Goal: Task Accomplishment & Management: Manage account settings

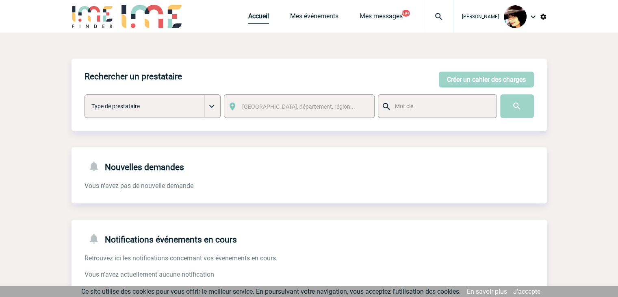
click at [251, 20] on link "Accueil" at bounding box center [258, 17] width 21 height 11
click at [462, 74] on button "Créer un cahier des charges" at bounding box center [486, 80] width 95 height 16
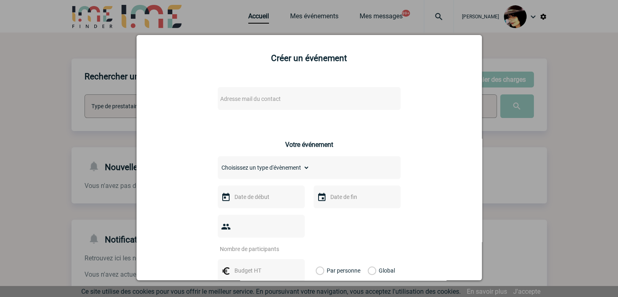
click at [276, 94] on span "Adresse mail du contact" at bounding box center [288, 98] width 142 height 11
type input "arne.belter@eviden.com"
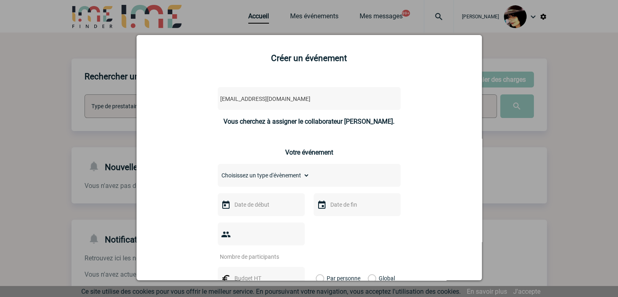
select select "132293"
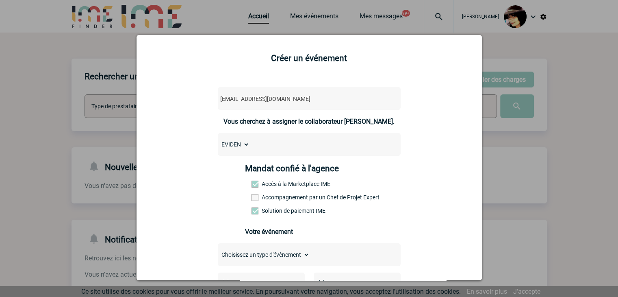
drag, startPoint x: 554, startPoint y: 199, endPoint x: 551, endPoint y: 196, distance: 4.3
click at [554, 199] on div at bounding box center [309, 148] width 618 height 297
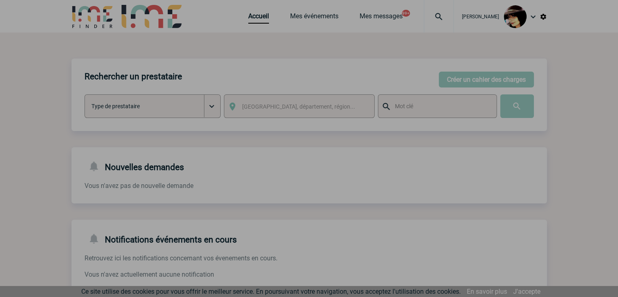
click at [434, 14] on div at bounding box center [309, 148] width 618 height 297
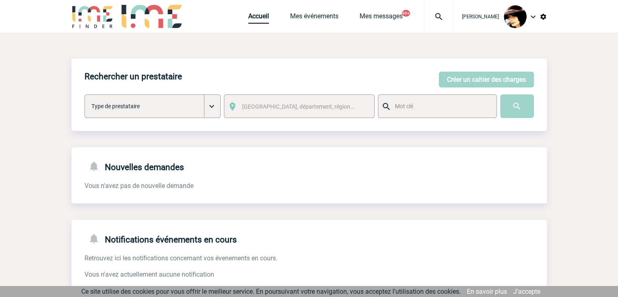
click at [432, 15] on img at bounding box center [438, 17] width 29 height 10
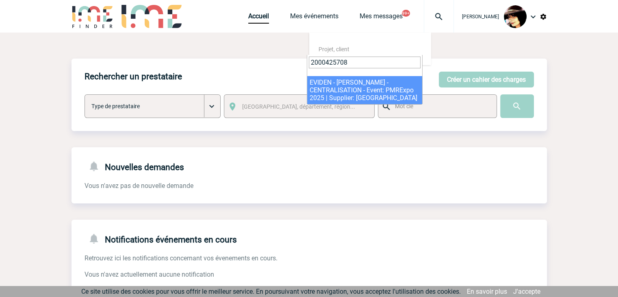
type input "2000425708"
select select "25209"
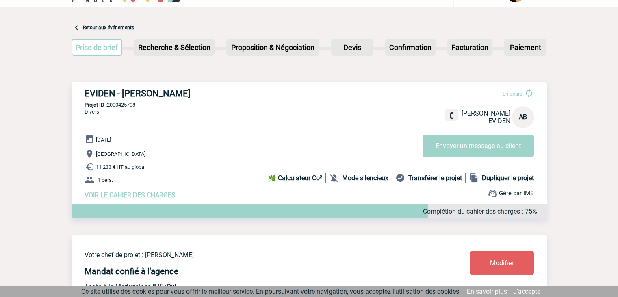
scroll to position [41, 0]
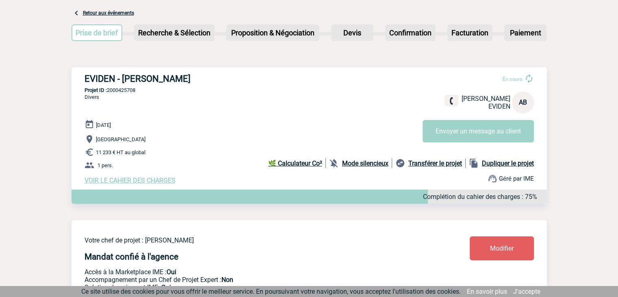
click at [519, 254] on link "Modifier" at bounding box center [502, 248] width 64 height 24
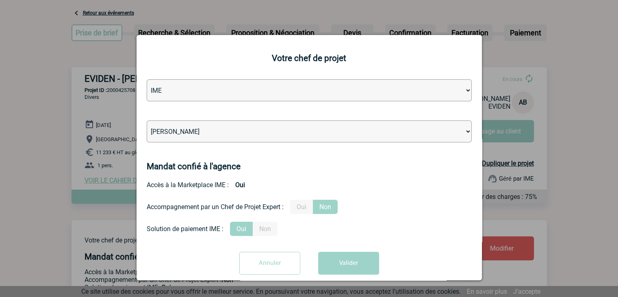
click at [270, 269] on input "Annuler" at bounding box center [269, 263] width 61 height 23
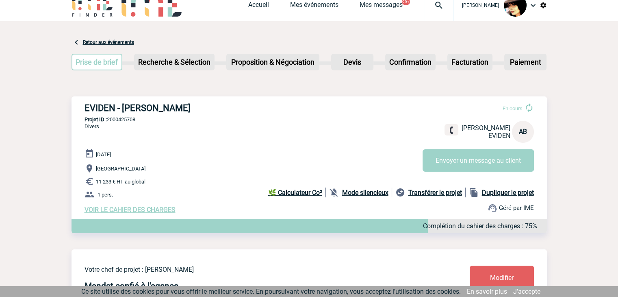
scroll to position [0, 0]
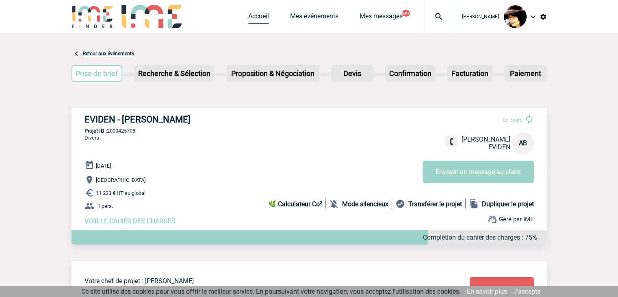
click at [248, 22] on link "Accueil" at bounding box center [258, 17] width 21 height 11
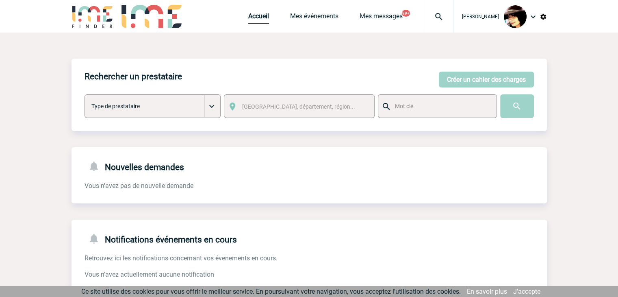
click at [431, 17] on img at bounding box center [438, 17] width 29 height 10
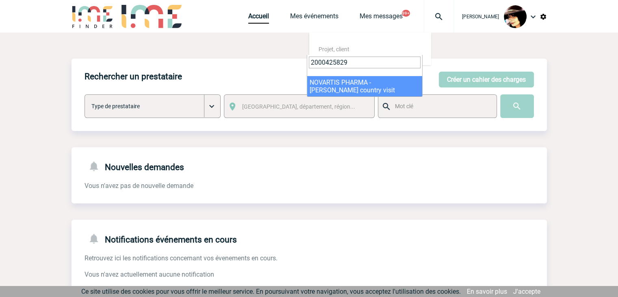
type input "2000425829"
select select "25330"
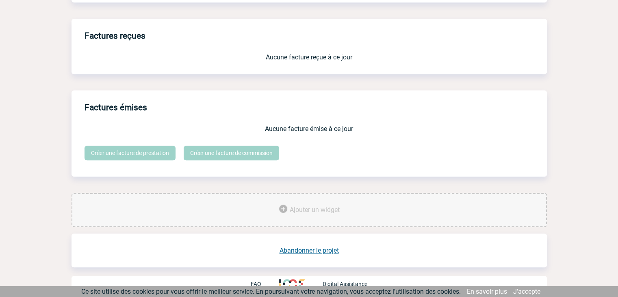
scroll to position [672, 0]
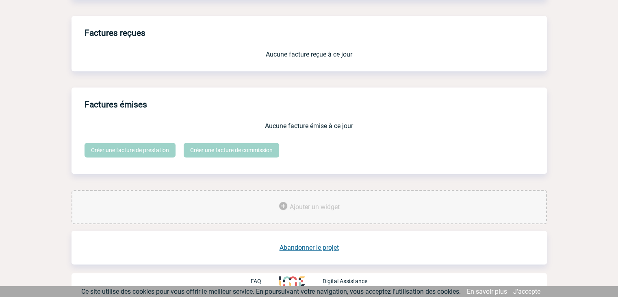
click at [307, 247] on link "Abandonner le projet" at bounding box center [309, 247] width 59 height 8
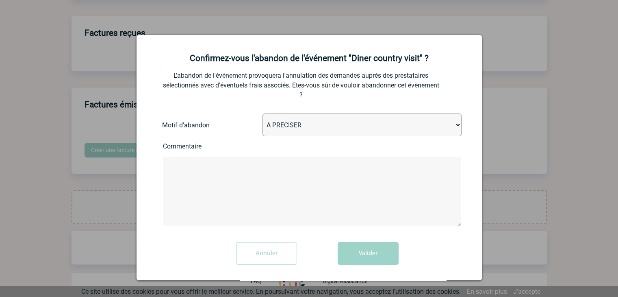
click at [312, 128] on select "A PRECISER Projet annulé Projet reporté Evénement organisé en interne A fait ap…" at bounding box center [362, 124] width 199 height 23
select select "ABANDON_PROJET_02"
click at [263, 114] on select "A PRECISER Projet annulé Projet reporté Evénement organisé en interne A fait ap…" at bounding box center [362, 124] width 199 height 23
click at [359, 247] on button "Valider" at bounding box center [368, 253] width 61 height 23
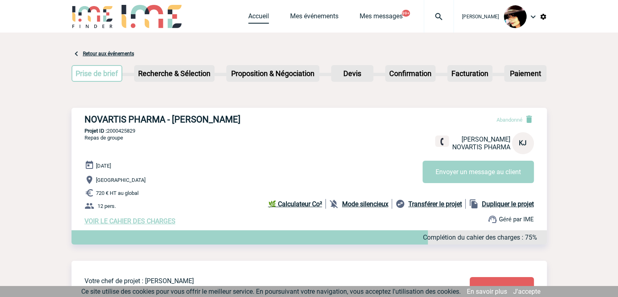
click at [248, 20] on link "Accueil" at bounding box center [258, 17] width 21 height 11
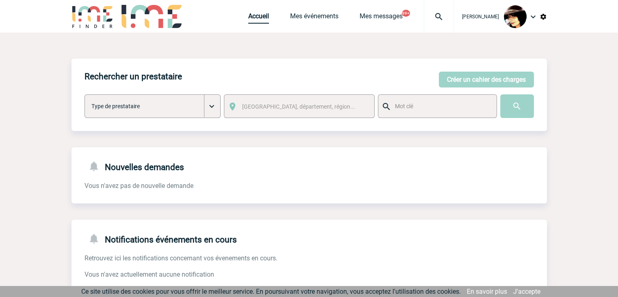
drag, startPoint x: 240, startPoint y: 19, endPoint x: 241, endPoint y: 37, distance: 17.5
click at [248, 19] on link "Accueil" at bounding box center [258, 17] width 21 height 11
click at [248, 22] on link "Accueil" at bounding box center [258, 17] width 21 height 11
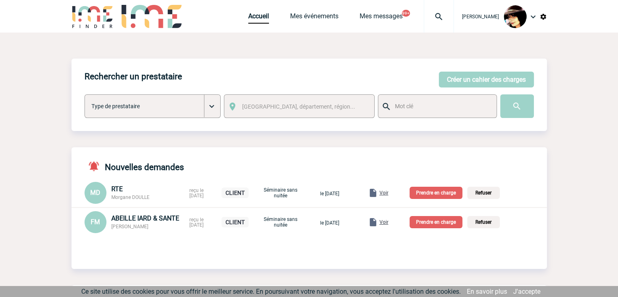
click at [436, 224] on p "Prendre en charge" at bounding box center [436, 222] width 53 height 12
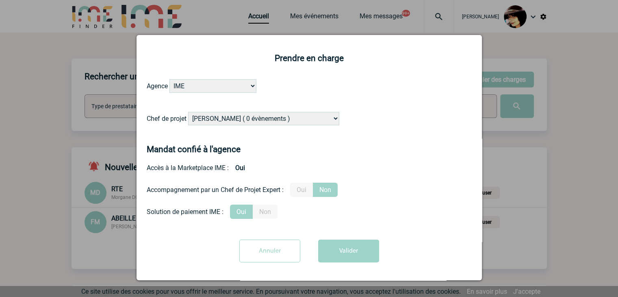
drag, startPoint x: 256, startPoint y: 253, endPoint x: 271, endPoint y: 252, distance: 14.3
click at [257, 252] on input "Annuler" at bounding box center [269, 250] width 61 height 23
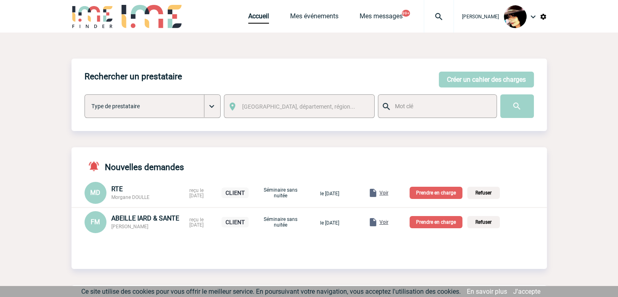
click at [388, 223] on span "Voir" at bounding box center [384, 222] width 9 height 6
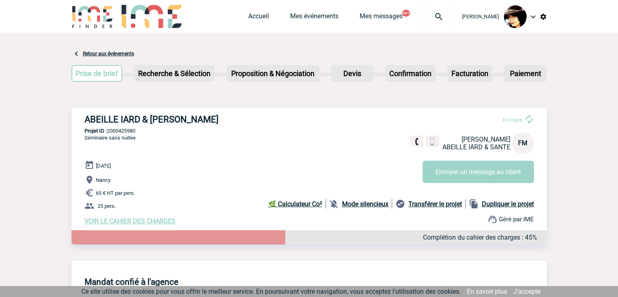
click at [143, 222] on span "VOIR LE CAHIER DES CHARGES" at bounding box center [130, 221] width 91 height 8
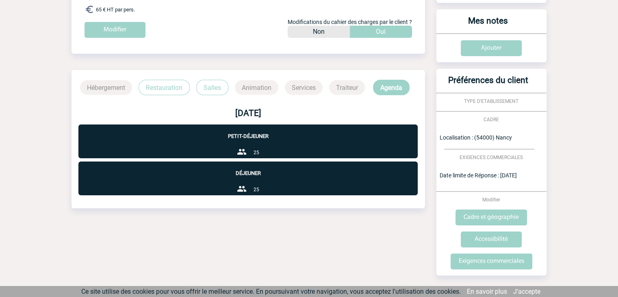
scroll to position [171, 0]
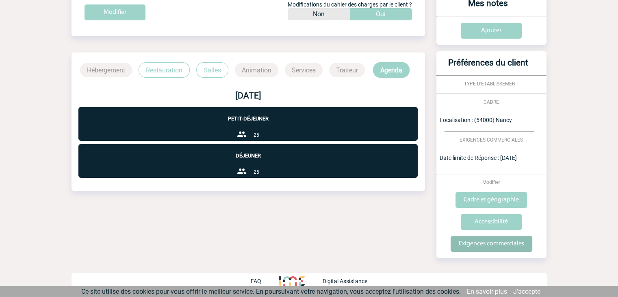
click at [481, 238] on input "Exigences commerciales" at bounding box center [492, 244] width 82 height 16
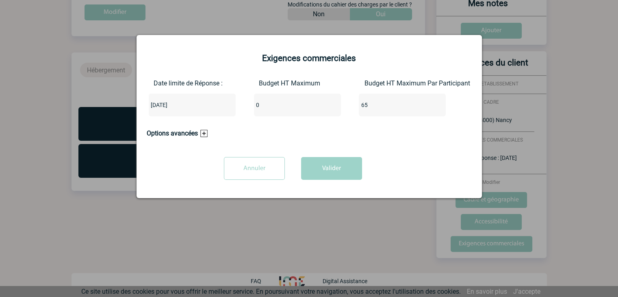
drag, startPoint x: 258, startPoint y: 105, endPoint x: 223, endPoint y: 102, distance: 35.9
click at [223, 106] on div "Date limite de Réponse : [DATE] Budget HT Maximum 0 Budget HT Maximum Par Parti…" at bounding box center [309, 100] width 325 height 43
type input "1625"
click at [316, 172] on button "Valider" at bounding box center [331, 168] width 61 height 23
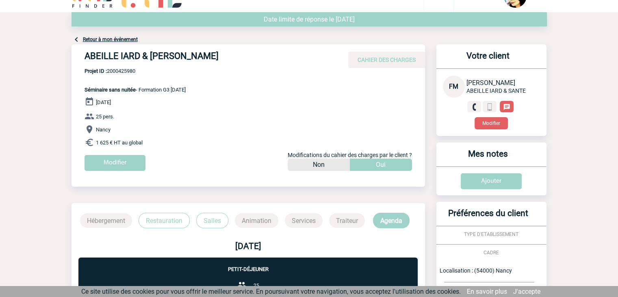
scroll to position [0, 0]
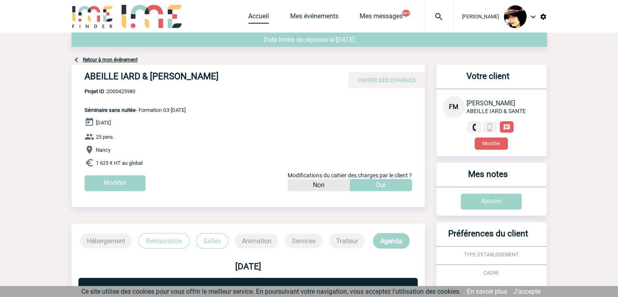
click at [248, 14] on link "Accueil" at bounding box center [258, 17] width 21 height 11
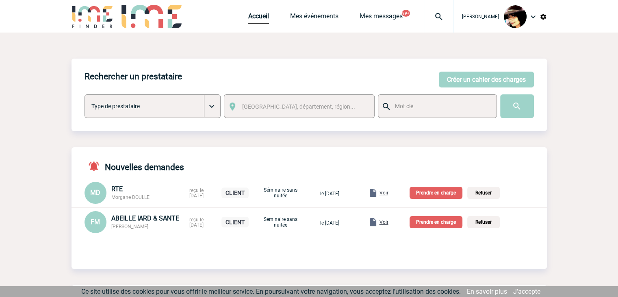
click at [447, 223] on p "Prendre en charge" at bounding box center [436, 222] width 53 height 12
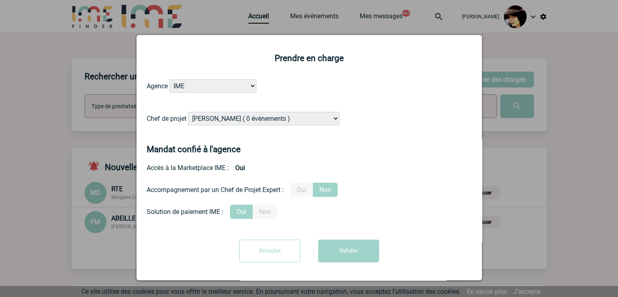
click at [288, 115] on select "Alizée VERLAGUET ( 0 évènements ) Anne-Françoise BONHOMME ( 198 évènements ) An…" at bounding box center [263, 118] width 151 height 13
select select "131234"
click at [292, 123] on select "Alizée VERLAGUET ( 0 évènements ) Anne-Françoise BONHOMME ( 198 évènements ) An…" at bounding box center [263, 118] width 151 height 13
click at [306, 194] on label "Oui" at bounding box center [301, 189] width 23 height 14
click at [0, 0] on input "Oui" at bounding box center [0, 0] width 0 height 0
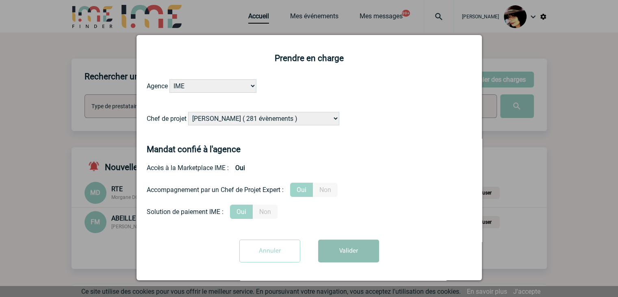
click at [338, 245] on button "Valider" at bounding box center [348, 250] width 61 height 23
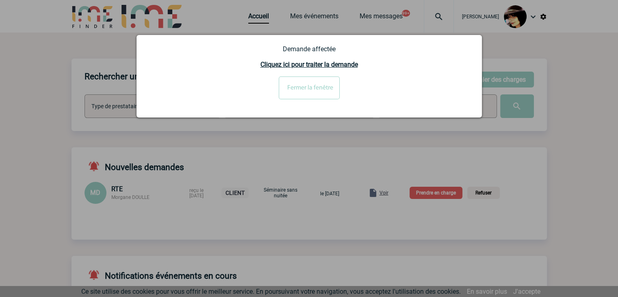
click at [304, 81] on input "Fermer la fenêtre" at bounding box center [309, 87] width 61 height 23
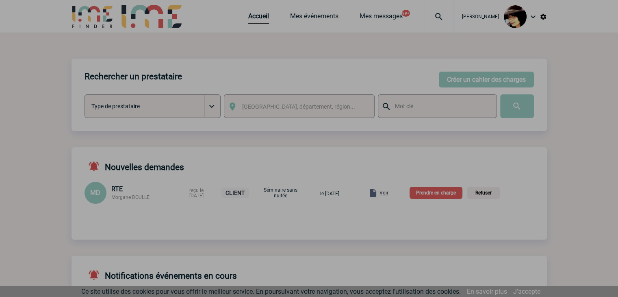
click at [395, 193] on div at bounding box center [309, 148] width 618 height 297
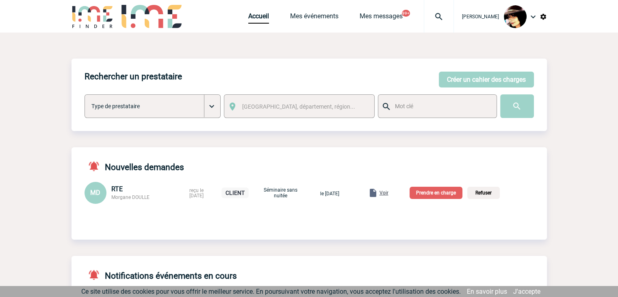
click at [388, 194] on span "Voir" at bounding box center [384, 193] width 9 height 6
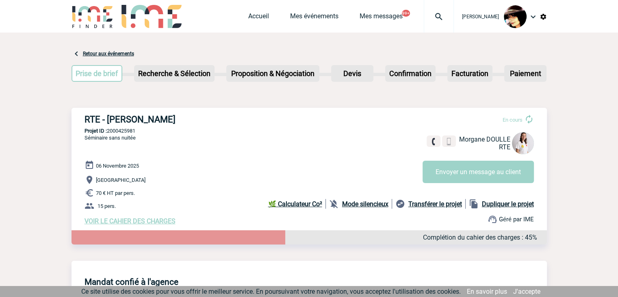
click at [140, 222] on span "VOIR LE CAHIER DES CHARGES" at bounding box center [130, 221] width 91 height 8
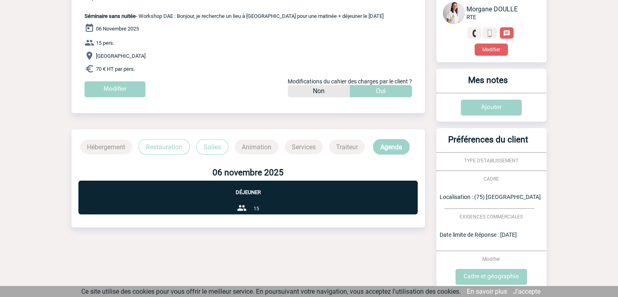
scroll to position [171, 0]
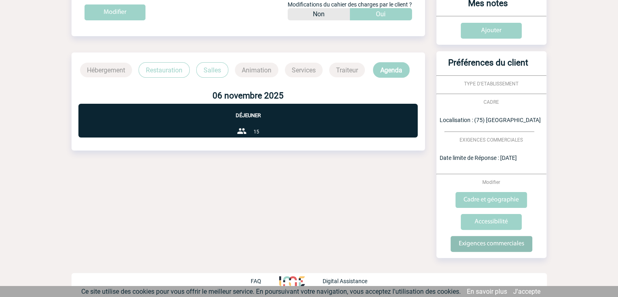
click at [491, 240] on input "Exigences commerciales" at bounding box center [492, 244] width 82 height 16
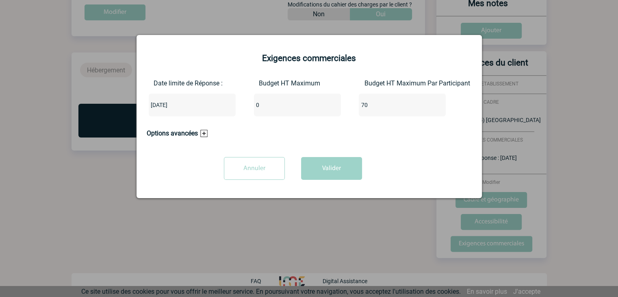
click at [270, 110] on input "0" at bounding box center [292, 105] width 76 height 11
type input "1050"
click at [325, 163] on button "Valider" at bounding box center [331, 168] width 61 height 23
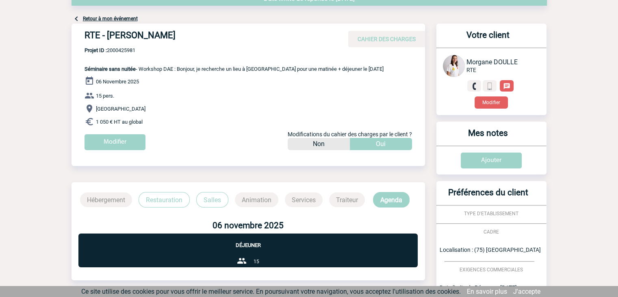
scroll to position [0, 0]
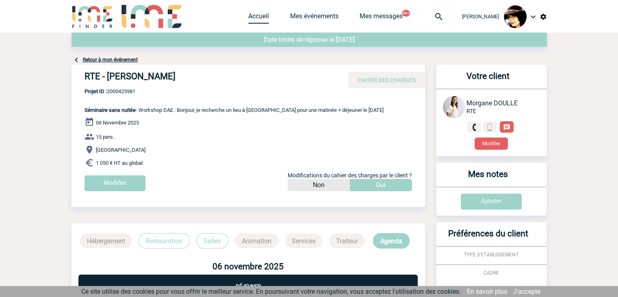
click at [250, 13] on link "Accueil" at bounding box center [258, 17] width 21 height 11
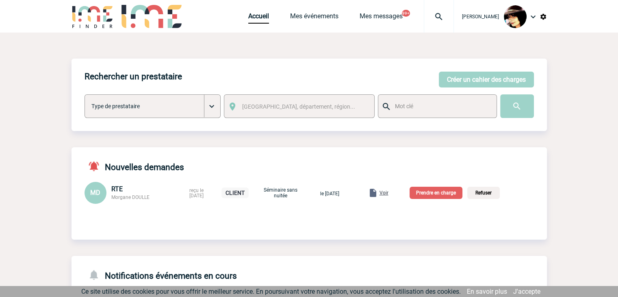
click at [439, 192] on p "Prendre en charge" at bounding box center [436, 193] width 53 height 12
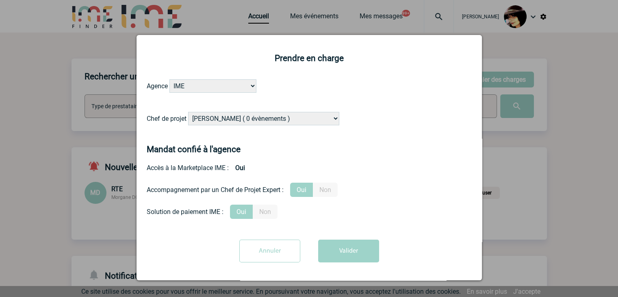
click at [253, 121] on select "Alizée VERLAGUET ( 0 évènements ) Anne-Françoise BONHOMME ( 198 évènements ) An…" at bounding box center [263, 118] width 151 height 13
select select "121547"
click at [253, 121] on select "Alizée VERLAGUET ( 0 évènements ) Anne-Françoise BONHOMME ( 198 évènements ) An…" at bounding box center [263, 118] width 151 height 13
click at [332, 258] on button "Valider" at bounding box center [348, 250] width 61 height 23
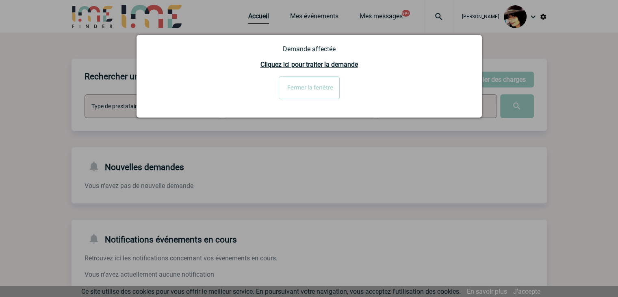
drag, startPoint x: 325, startPoint y: 91, endPoint x: 335, endPoint y: 98, distance: 11.7
click at [325, 91] on input "Fermer la fenêtre" at bounding box center [309, 87] width 61 height 23
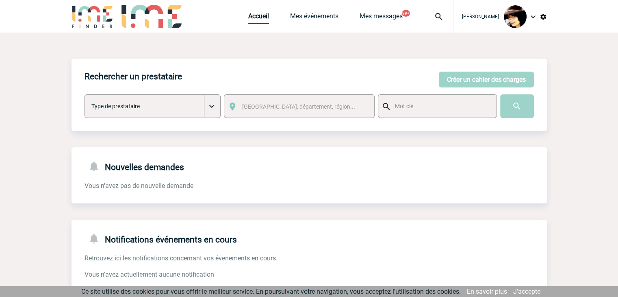
click at [545, 17] on img at bounding box center [543, 16] width 7 height 7
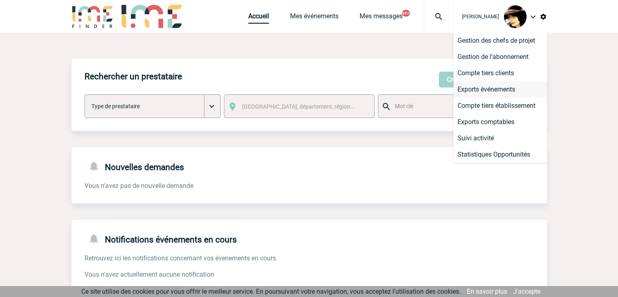
click at [493, 89] on li "Exports événements" at bounding box center [499, 89] width 93 height 16
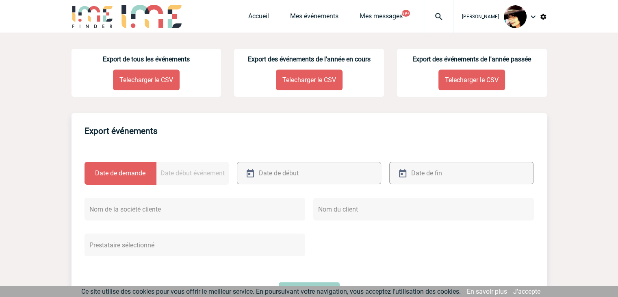
click at [164, 76] on p "Telecharger le CSV" at bounding box center [146, 79] width 67 height 21
click at [248, 20] on link "Accueil" at bounding box center [258, 17] width 21 height 11
